Goal: Task Accomplishment & Management: Manage account settings

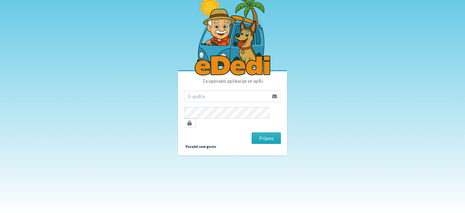
type input "tanja.ficko@gmail.com"
click at [271, 133] on button "Prijava" at bounding box center [266, 138] width 29 height 12
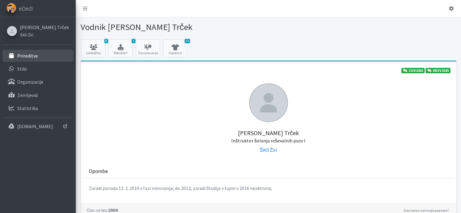
click at [25, 58] on p "Prireditve" at bounding box center [27, 56] width 21 height 6
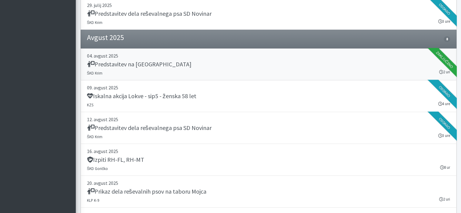
scroll to position [606, 0]
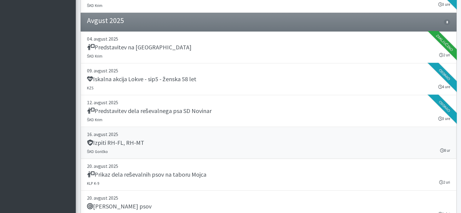
click at [147, 140] on div "Izpiti RH-FL, RH-MT" at bounding box center [268, 143] width 363 height 8
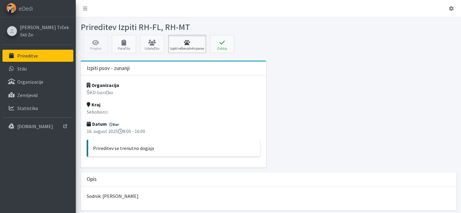
click at [184, 48] on link "Izpiti reševalnih parov" at bounding box center [187, 44] width 38 height 18
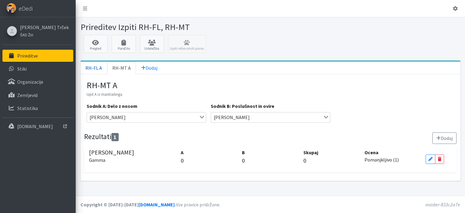
click at [93, 68] on link "RH-FL A" at bounding box center [94, 67] width 27 height 13
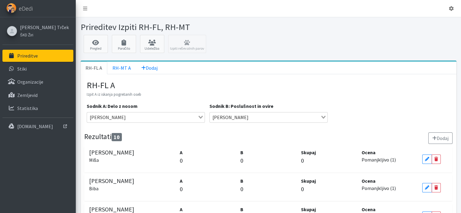
click at [180, 158] on p "0" at bounding box center [208, 160] width 56 height 9
click at [181, 157] on p "0" at bounding box center [208, 160] width 56 height 9
click at [23, 35] on small "ŠKD Žiri" at bounding box center [26, 34] width 13 height 5
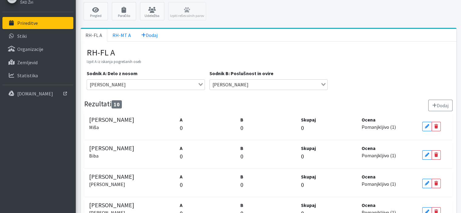
scroll to position [81, 0]
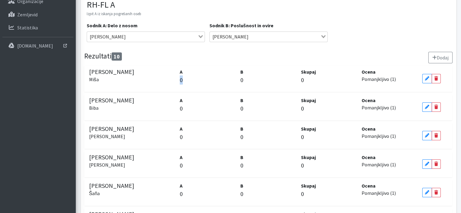
drag, startPoint x: 179, startPoint y: 77, endPoint x: 186, endPoint y: 77, distance: 7.0
click at [186, 77] on p "0" at bounding box center [208, 79] width 56 height 9
click at [427, 78] on icon at bounding box center [427, 78] width 4 height 4
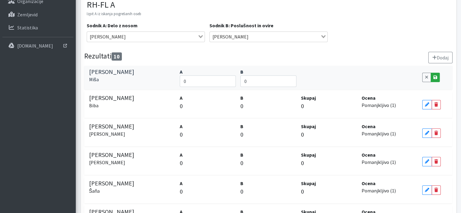
click at [434, 78] on icon at bounding box center [435, 77] width 4 height 4
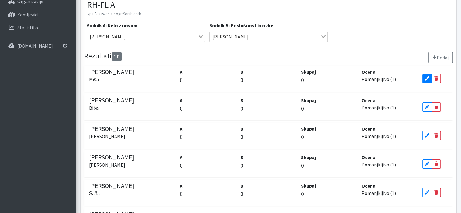
drag, startPoint x: 426, startPoint y: 75, endPoint x: 333, endPoint y: 70, distance: 92.5
click at [426, 76] on icon at bounding box center [427, 78] width 4 height 4
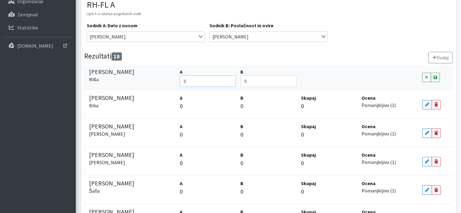
drag, startPoint x: 190, startPoint y: 84, endPoint x: 177, endPoint y: 81, distance: 13.3
click at [177, 81] on div "Anže Podobnik Miša A 0 B 0 Cancel Save" at bounding box center [268, 78] width 368 height 24
type input "185"
drag, startPoint x: 254, startPoint y: 77, endPoint x: 236, endPoint y: 78, distance: 17.9
click at [236, 78] on div "Anže Podobnik Miša A 185 B 0 Cancel Save" at bounding box center [268, 78] width 368 height 24
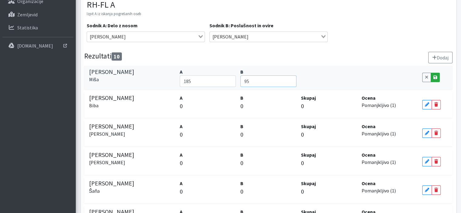
type input "95"
click at [435, 75] on icon at bounding box center [435, 77] width 4 height 4
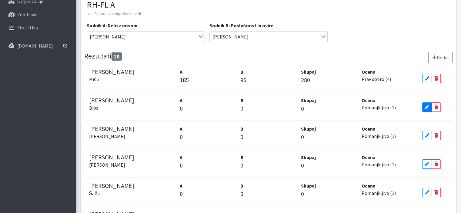
click at [425, 106] on icon at bounding box center [427, 107] width 4 height 4
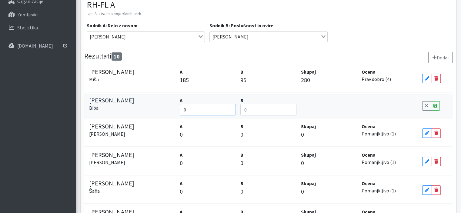
drag, startPoint x: 191, startPoint y: 108, endPoint x: 183, endPoint y: 109, distance: 8.3
click at [183, 109] on input "0" at bounding box center [208, 110] width 56 height 12
type input "146"
click at [261, 107] on input "0" at bounding box center [268, 110] width 56 height 12
drag, startPoint x: 253, startPoint y: 108, endPoint x: 241, endPoint y: 108, distance: 11.8
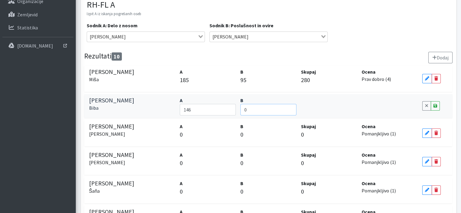
click at [241, 108] on input "0" at bounding box center [268, 110] width 56 height 12
type input "85"
click at [435, 105] on icon at bounding box center [435, 106] width 4 height 4
click at [434, 105] on icon at bounding box center [435, 106] width 4 height 4
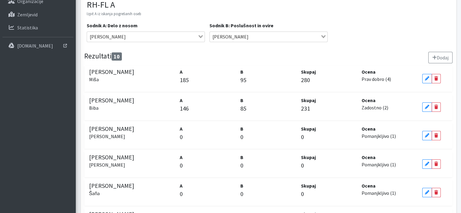
scroll to position [121, 0]
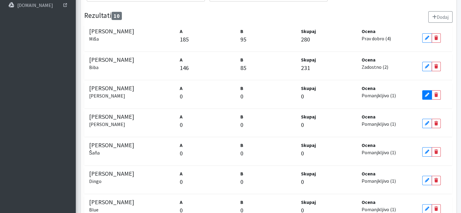
click at [426, 94] on icon at bounding box center [427, 95] width 4 height 4
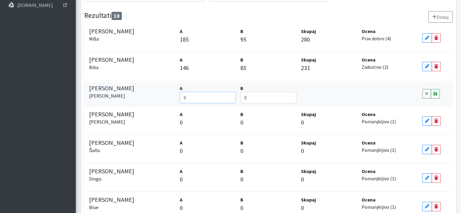
drag, startPoint x: 194, startPoint y: 98, endPoint x: 180, endPoint y: 98, distance: 13.6
click at [180, 98] on input "0" at bounding box center [208, 98] width 56 height 12
type input "163"
click at [249, 95] on input "0" at bounding box center [268, 98] width 56 height 12
type input "65"
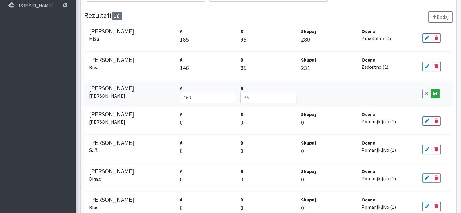
click at [432, 91] on link "Save" at bounding box center [434, 93] width 9 height 9
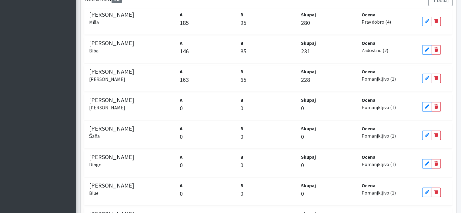
scroll to position [161, 0]
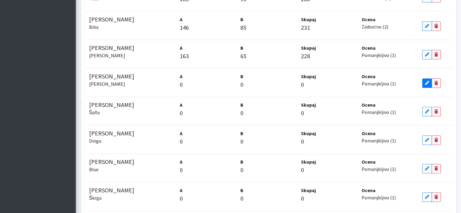
click at [425, 84] on icon at bounding box center [427, 83] width 4 height 4
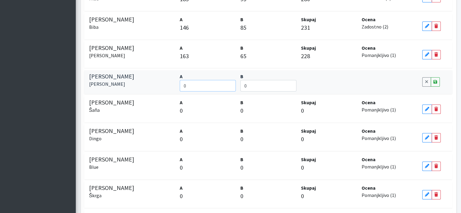
click at [189, 84] on input "0" at bounding box center [208, 86] width 56 height 12
drag, startPoint x: 188, startPoint y: 84, endPoint x: 183, endPoint y: 83, distance: 5.2
click at [183, 83] on input "0" at bounding box center [208, 86] width 56 height 12
type input "174"
click at [247, 85] on input "0" at bounding box center [268, 86] width 56 height 12
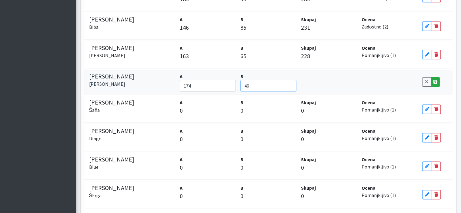
type input "46"
click at [434, 81] on icon at bounding box center [435, 82] width 4 height 4
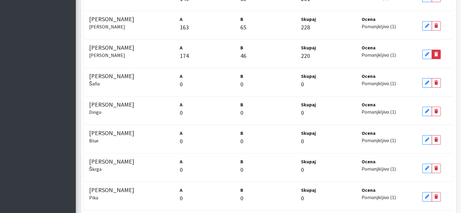
scroll to position [202, 0]
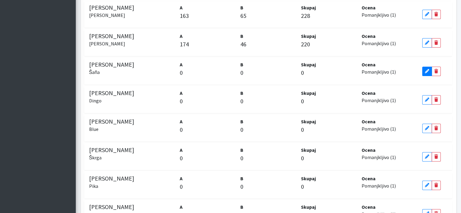
click at [426, 71] on icon at bounding box center [427, 71] width 4 height 4
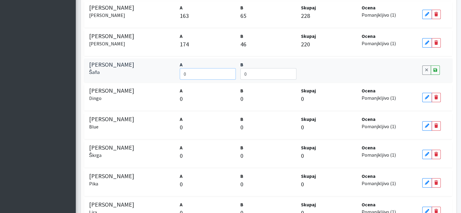
drag, startPoint x: 179, startPoint y: 73, endPoint x: 175, endPoint y: 73, distance: 4.5
click at [175, 73] on div "Ivana Ernišová Šaňa A 0 B 0 Cancel Save" at bounding box center [268, 70] width 368 height 24
type input "178"
click at [250, 75] on input "0" at bounding box center [268, 74] width 56 height 12
type input "90"
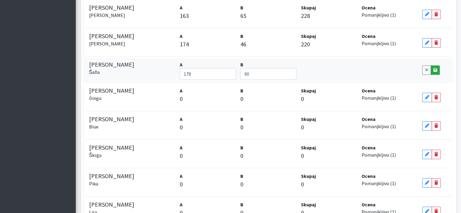
click at [433, 67] on link "Save" at bounding box center [434, 69] width 9 height 9
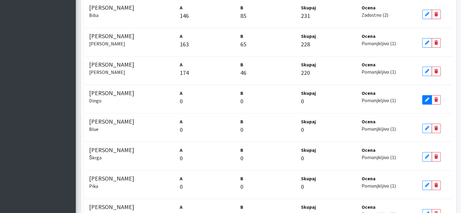
click at [425, 100] on icon at bounding box center [427, 100] width 4 height 4
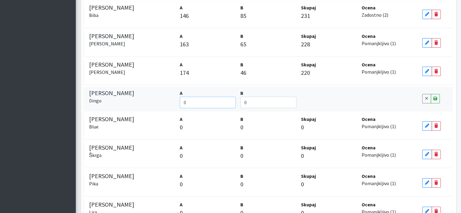
click at [189, 101] on input "0" at bounding box center [208, 103] width 56 height 12
click at [180, 101] on input "0" at bounding box center [208, 103] width 56 height 12
type input "160"
click at [260, 102] on input "0" at bounding box center [268, 103] width 56 height 12
type input "85"
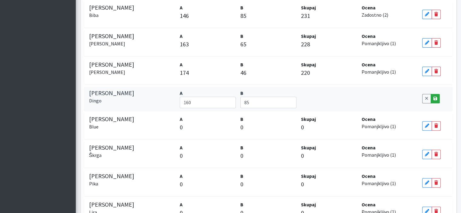
click at [434, 98] on icon at bounding box center [435, 98] width 4 height 4
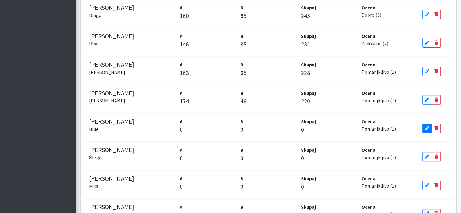
click at [426, 126] on icon at bounding box center [427, 128] width 4 height 4
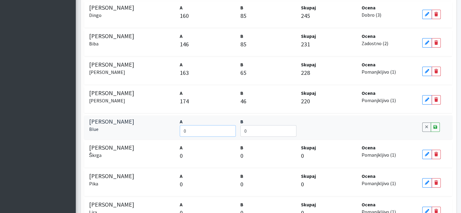
drag, startPoint x: 190, startPoint y: 131, endPoint x: 182, endPoint y: 128, distance: 8.5
click at [182, 128] on input "0" at bounding box center [208, 131] width 56 height 12
type input "112"
click at [262, 132] on input "0" at bounding box center [268, 131] width 56 height 12
type input "73"
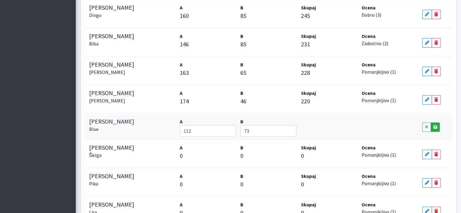
click at [435, 127] on icon at bounding box center [435, 127] width 4 height 4
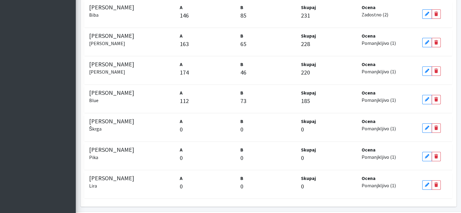
scroll to position [242, 0]
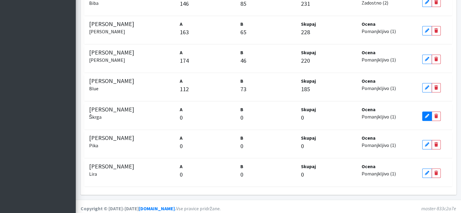
click at [425, 117] on icon at bounding box center [427, 116] width 4 height 4
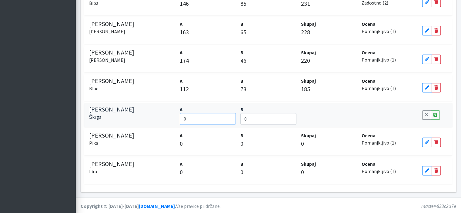
drag, startPoint x: 187, startPoint y: 120, endPoint x: 182, endPoint y: 118, distance: 5.4
click at [182, 118] on input "0" at bounding box center [208, 119] width 56 height 12
type input "158"
drag, startPoint x: 250, startPoint y: 119, endPoint x: 243, endPoint y: 118, distance: 7.0
click at [243, 118] on input "0" at bounding box center [268, 119] width 56 height 12
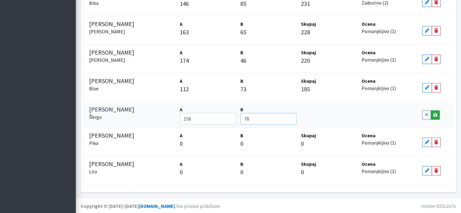
type input "78"
click at [433, 113] on icon at bounding box center [435, 115] width 4 height 4
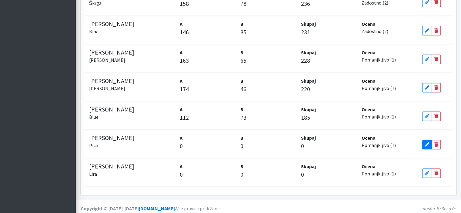
click at [426, 146] on icon at bounding box center [427, 144] width 4 height 4
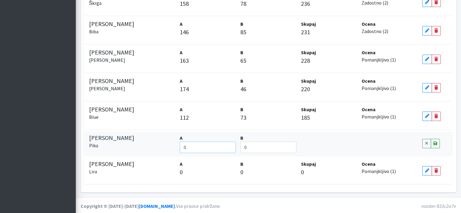
drag, startPoint x: 189, startPoint y: 147, endPoint x: 180, endPoint y: 143, distance: 9.5
click at [181, 146] on input "0" at bounding box center [208, 147] width 56 height 12
type input "188"
click at [261, 145] on input "0" at bounding box center [268, 147] width 56 height 12
type input "87"
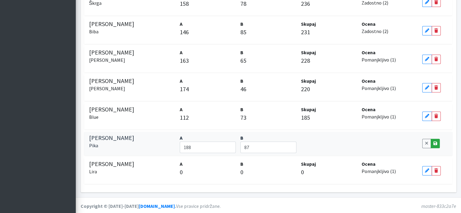
click at [437, 142] on link "Save" at bounding box center [434, 143] width 9 height 9
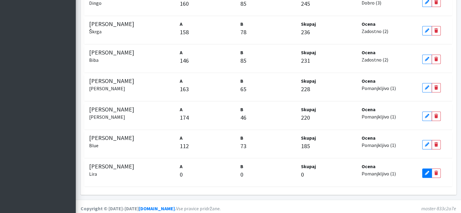
click at [425, 172] on icon at bounding box center [427, 173] width 4 height 4
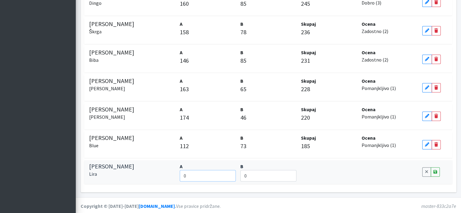
click at [189, 177] on input "0" at bounding box center [208, 176] width 56 height 12
type input "198"
click at [258, 174] on input "0" at bounding box center [268, 176] width 56 height 12
type input "65"
click at [435, 173] on icon at bounding box center [435, 172] width 4 height 4
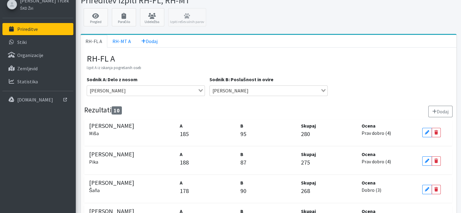
scroll to position [3, 0]
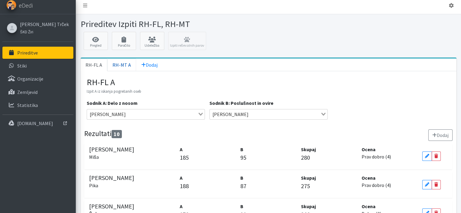
click at [123, 65] on link "RH-MT A" at bounding box center [121, 64] width 29 height 13
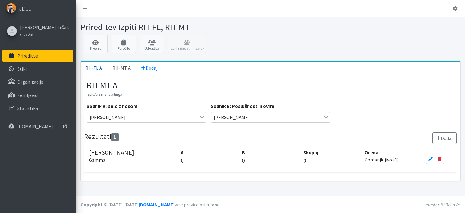
click at [93, 66] on link "RH-FL A" at bounding box center [94, 67] width 27 height 13
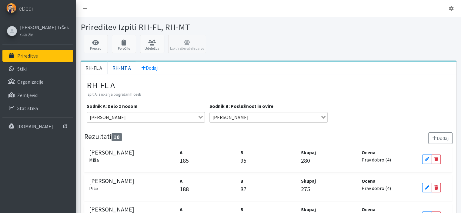
click at [121, 68] on link "RH-MT A" at bounding box center [121, 67] width 29 height 13
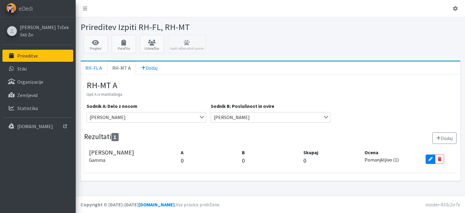
click at [428, 160] on link "Edit" at bounding box center [431, 158] width 10 height 9
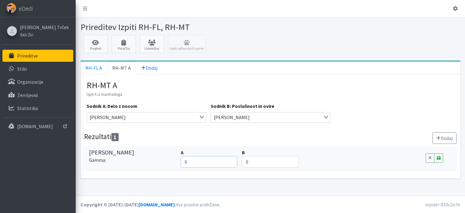
drag, startPoint x: 185, startPoint y: 159, endPoint x: 180, endPoint y: 159, distance: 4.9
click at [181, 159] on input "0" at bounding box center [209, 162] width 57 height 12
type input "98"
drag, startPoint x: 254, startPoint y: 162, endPoint x: 244, endPoint y: 163, distance: 9.7
click at [244, 163] on input "0" at bounding box center [270, 162] width 57 height 12
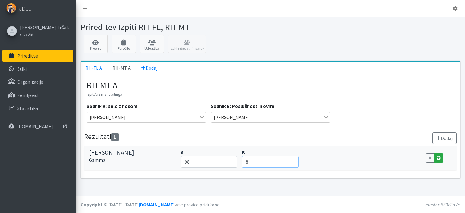
type input "8"
click at [438, 157] on icon at bounding box center [439, 158] width 4 height 4
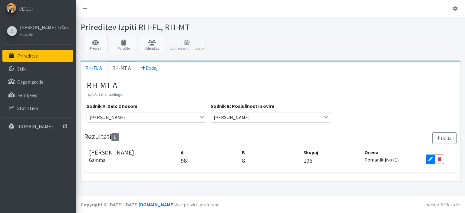
click at [432, 159] on icon at bounding box center [431, 159] width 4 height 4
click at [438, 157] on icon at bounding box center [439, 158] width 4 height 4
click at [91, 67] on link "RH-FL A" at bounding box center [94, 67] width 27 height 13
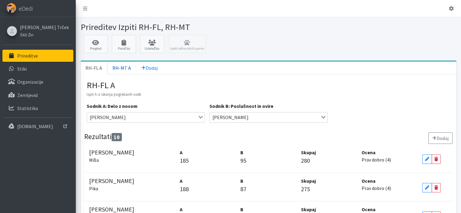
click at [118, 66] on link "RH-MT A" at bounding box center [121, 67] width 29 height 13
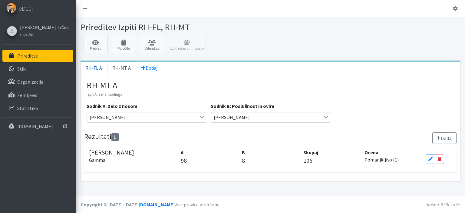
click at [92, 68] on link "RH-FL A" at bounding box center [94, 67] width 27 height 13
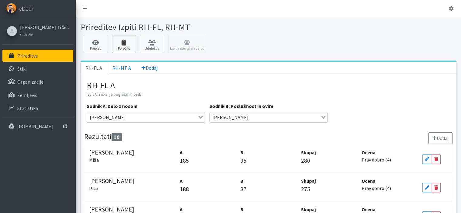
click at [130, 48] on link "Poročilo" at bounding box center [124, 44] width 24 height 18
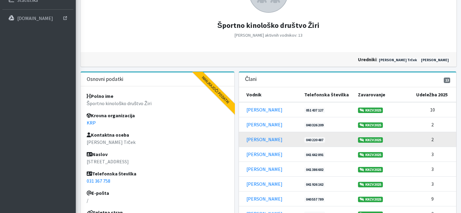
scroll to position [124, 0]
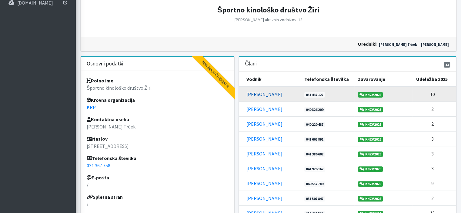
click at [254, 92] on link "Alen Filipič" at bounding box center [264, 94] width 36 height 6
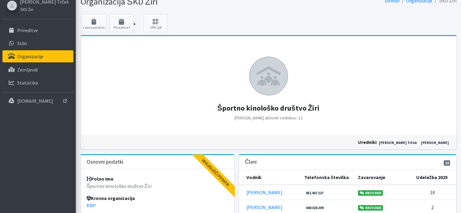
scroll to position [0, 0]
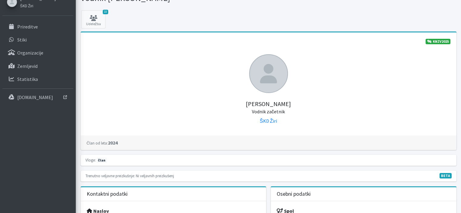
scroll to position [28, 0]
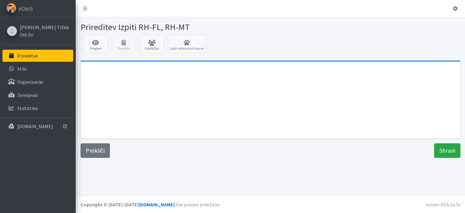
click at [147, 46] on link "Udeležba" at bounding box center [152, 44] width 24 height 18
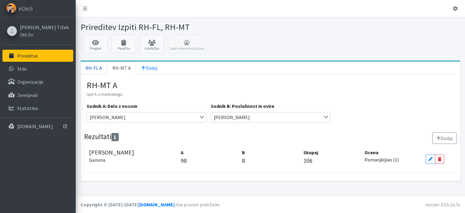
click at [96, 68] on link "RH-FL A" at bounding box center [94, 67] width 27 height 13
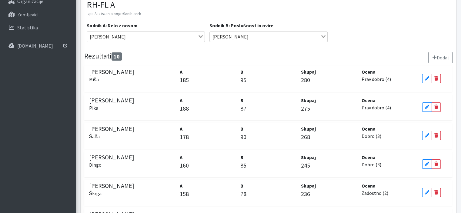
scroll to position [121, 0]
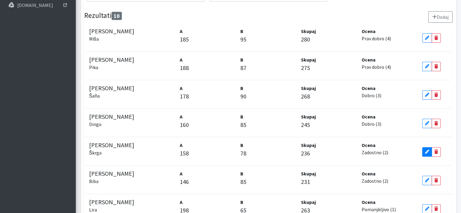
click at [427, 152] on icon at bounding box center [427, 152] width 4 height 4
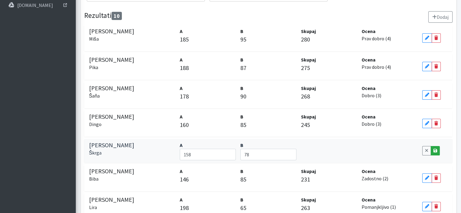
click at [434, 148] on icon at bounding box center [435, 150] width 4 height 4
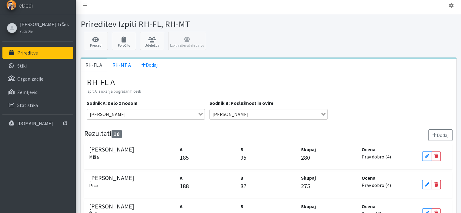
scroll to position [0, 0]
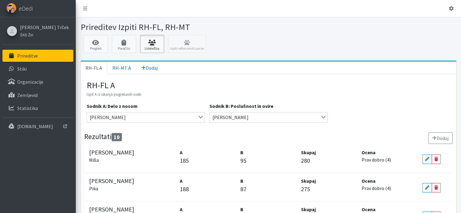
click at [155, 45] on icon at bounding box center [152, 43] width 21 height 6
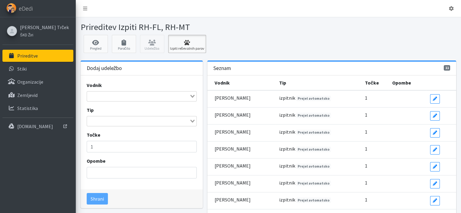
click at [187, 43] on icon at bounding box center [187, 43] width 34 height 6
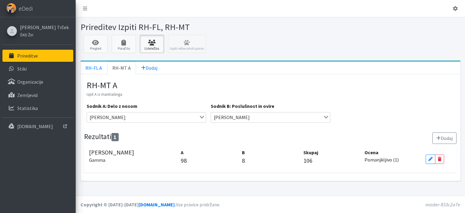
click at [149, 47] on link "Udeležba" at bounding box center [152, 44] width 24 height 18
